Goal: Task Accomplishment & Management: Manage account settings

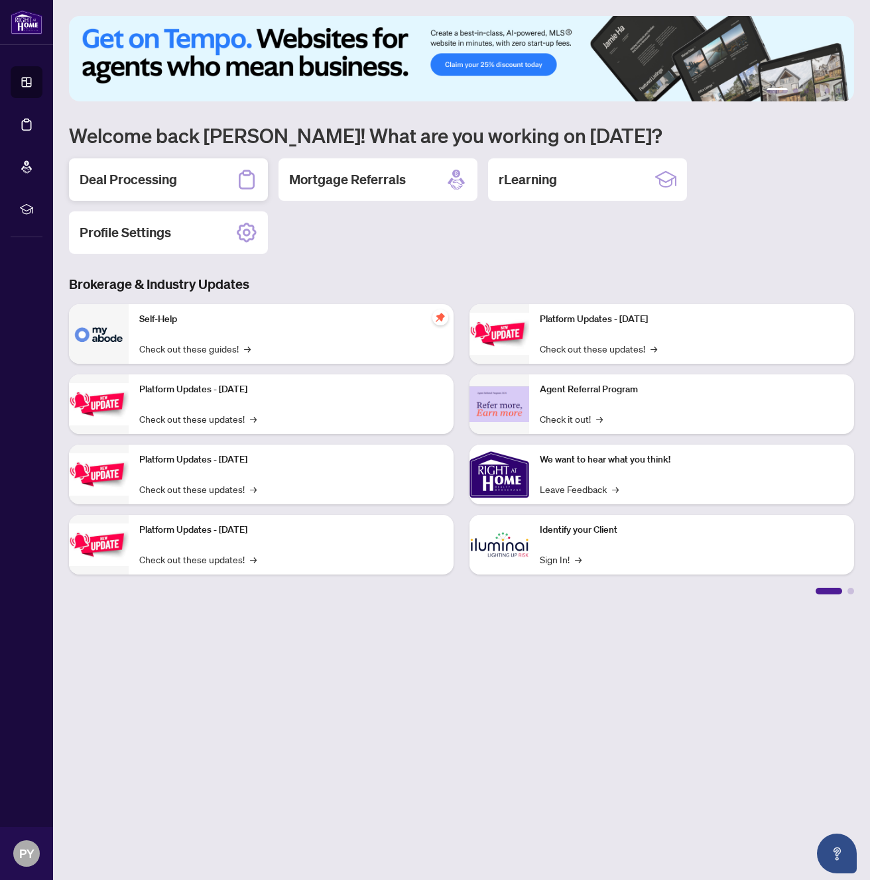
click at [217, 182] on div "Deal Processing" at bounding box center [168, 179] width 199 height 42
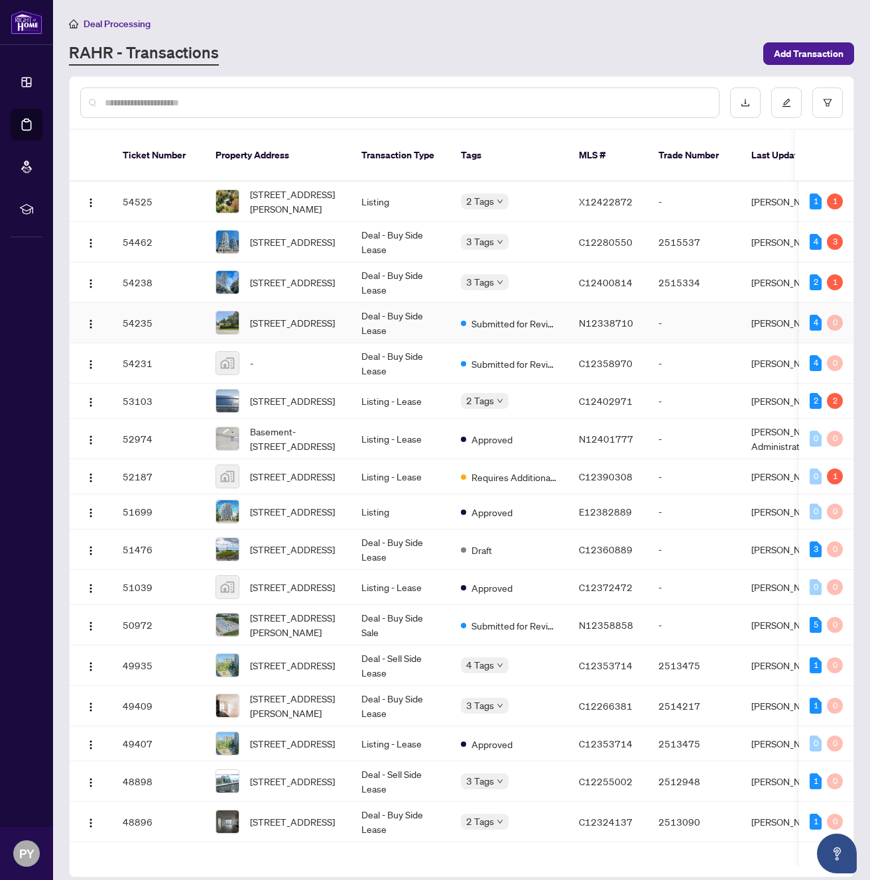
click at [293, 316] on span "[STREET_ADDRESS]" at bounding box center [292, 323] width 85 height 15
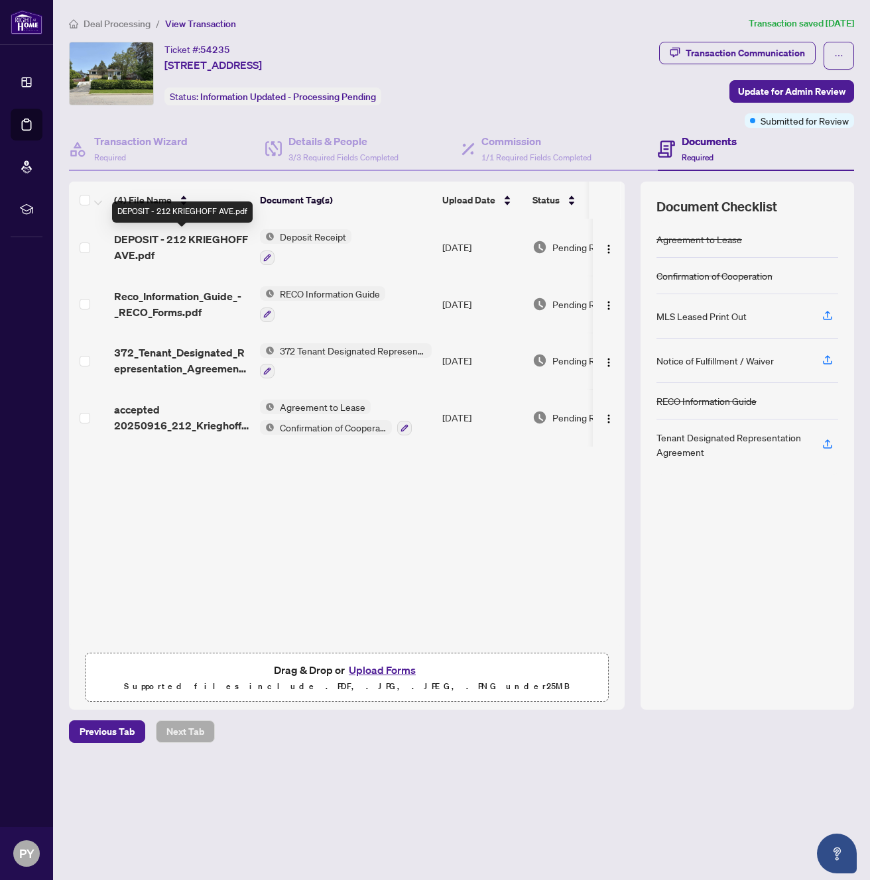
click at [187, 241] on span "DEPOSIT - 212 KRIEGHOFF AVE.pdf" at bounding box center [181, 247] width 135 height 32
